Goal: Navigation & Orientation: Find specific page/section

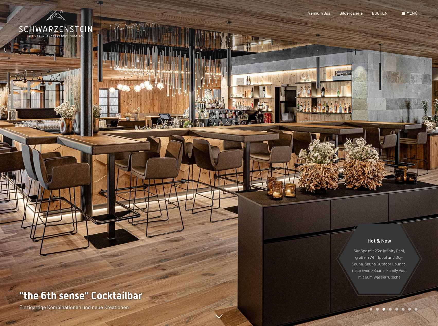
click at [407, 15] on span "Menü" at bounding box center [411, 13] width 11 height 5
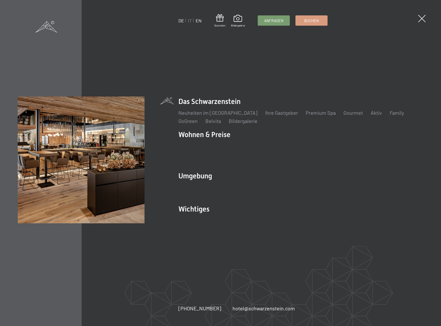
click at [197, 20] on link "EN" at bounding box center [199, 21] width 6 height 6
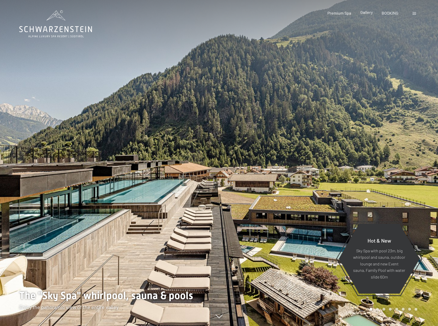
click at [369, 15] on div "Gallery" at bounding box center [366, 13] width 12 height 6
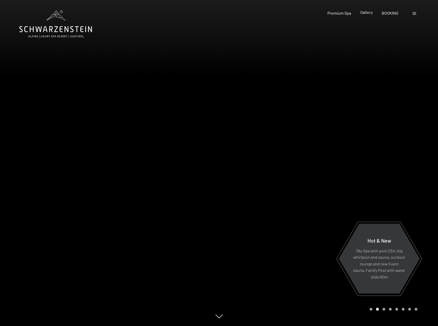
click at [368, 12] on span "Gallery" at bounding box center [366, 12] width 12 height 5
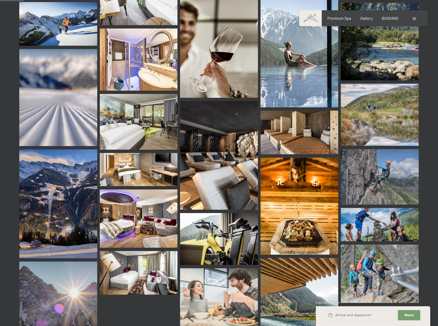
scroll to position [411, 0]
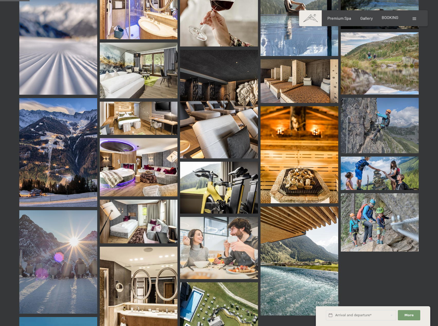
click at [389, 18] on span "BOOKING" at bounding box center [389, 17] width 17 height 5
click at [333, 19] on span "Premium Spa" at bounding box center [339, 17] width 24 height 5
click at [337, 18] on span "Premium Spa" at bounding box center [339, 17] width 24 height 5
